Goal: Obtain resource: Download file/media

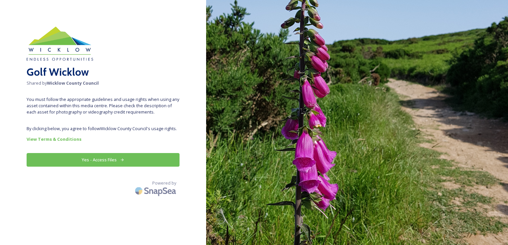
click at [77, 157] on button "Yes - Access Files" at bounding box center [103, 160] width 153 height 14
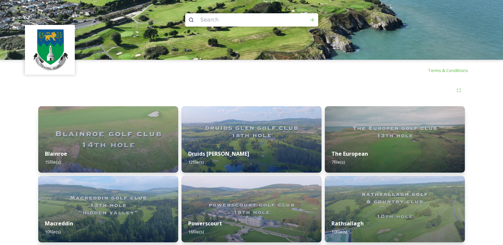
click at [49, 53] on img at bounding box center [50, 50] width 48 height 48
click at [56, 46] on img at bounding box center [50, 50] width 48 height 48
drag, startPoint x: 223, startPoint y: 20, endPoint x: 249, endPoint y: 21, distance: 26.6
click at [227, 20] on input at bounding box center [242, 20] width 91 height 15
click at [458, 91] on icon at bounding box center [458, 90] width 5 height 5
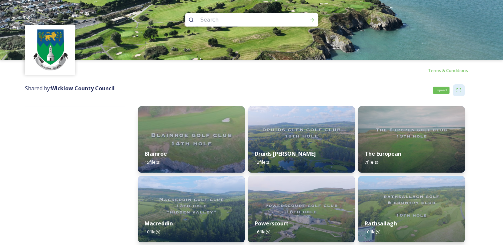
click at [458, 91] on icon at bounding box center [458, 90] width 5 height 5
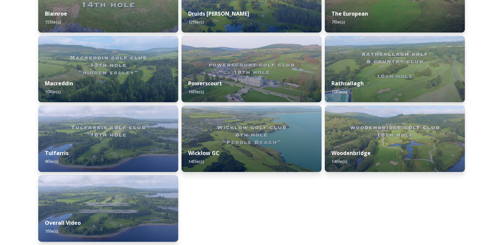
scroll to position [144, 0]
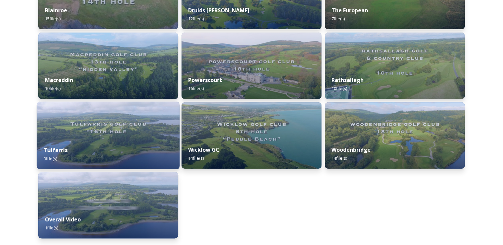
click at [67, 144] on div "Tulfarris 9 file(s)" at bounding box center [108, 154] width 143 height 30
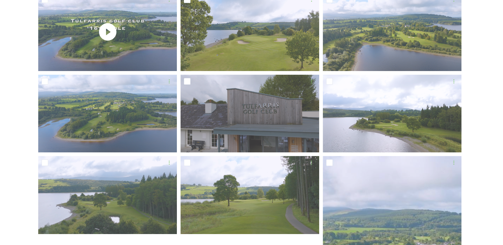
scroll to position [33, 0]
